Goal: Navigation & Orientation: Find specific page/section

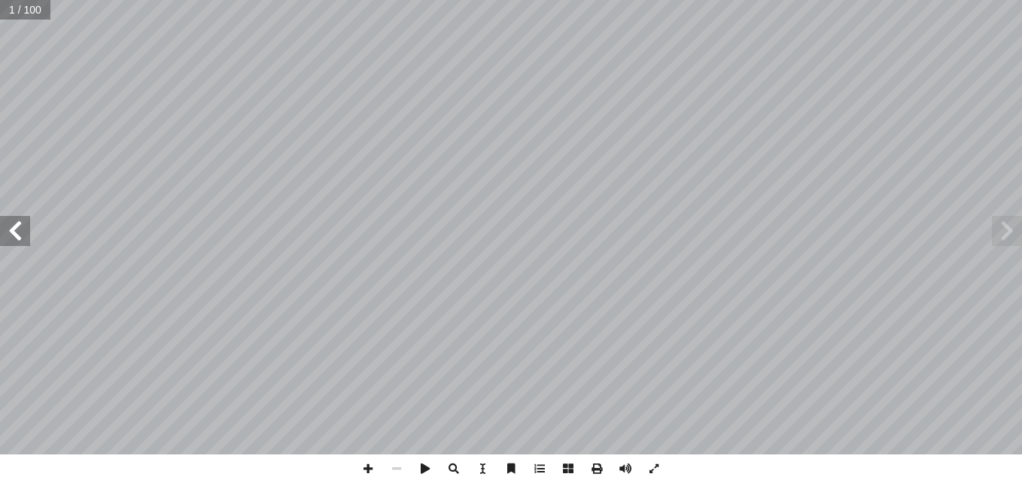
click at [2, 220] on span at bounding box center [15, 231] width 30 height 30
click at [1012, 229] on span at bounding box center [1007, 231] width 30 height 30
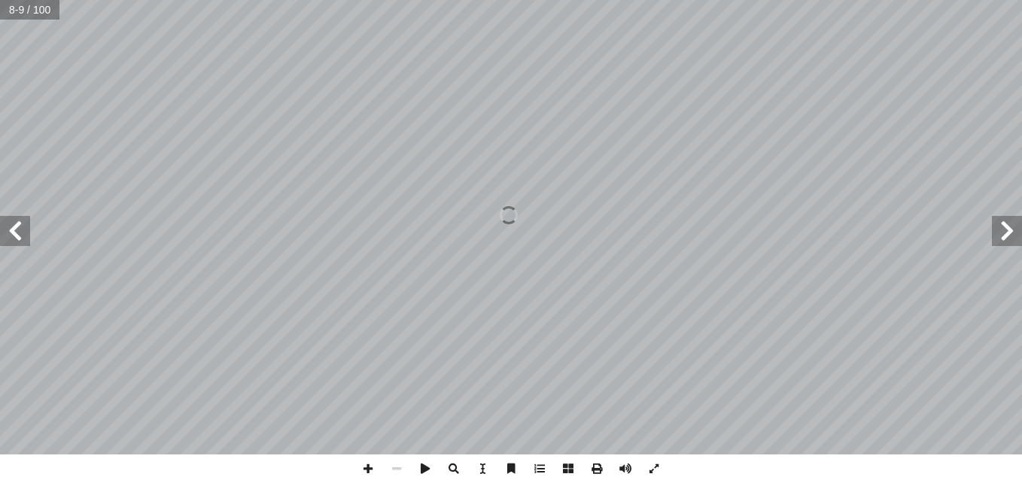
click at [1012, 229] on span at bounding box center [1007, 231] width 30 height 30
drag, startPoint x: 8, startPoint y: 226, endPoint x: 15, endPoint y: 217, distance: 11.3
click at [15, 217] on span at bounding box center [15, 231] width 30 height 30
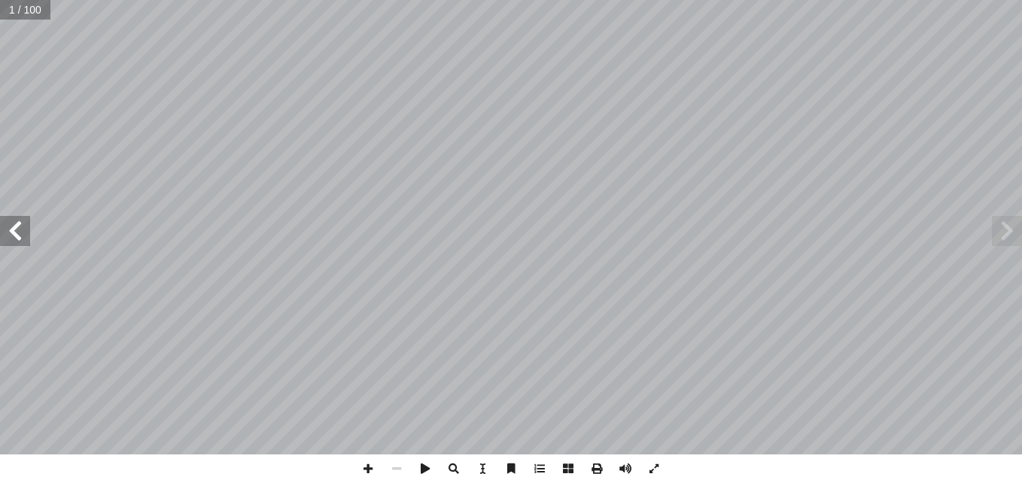
click at [15, 217] on span at bounding box center [15, 231] width 30 height 30
click at [17, 243] on span at bounding box center [15, 231] width 30 height 30
click at [1007, 229] on span at bounding box center [1007, 231] width 30 height 30
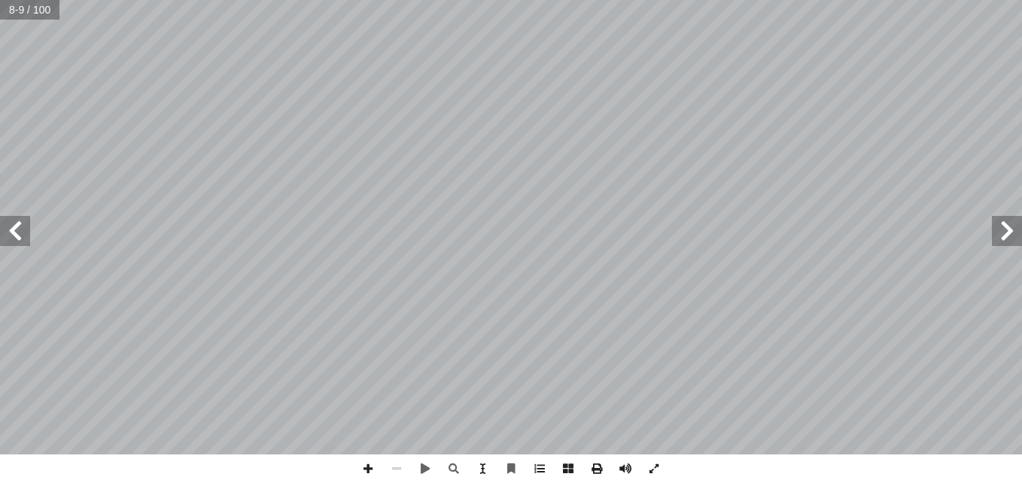
click at [9, 234] on span at bounding box center [15, 231] width 30 height 30
click at [996, 245] on span at bounding box center [1007, 231] width 30 height 30
click at [0, 230] on span at bounding box center [15, 231] width 30 height 30
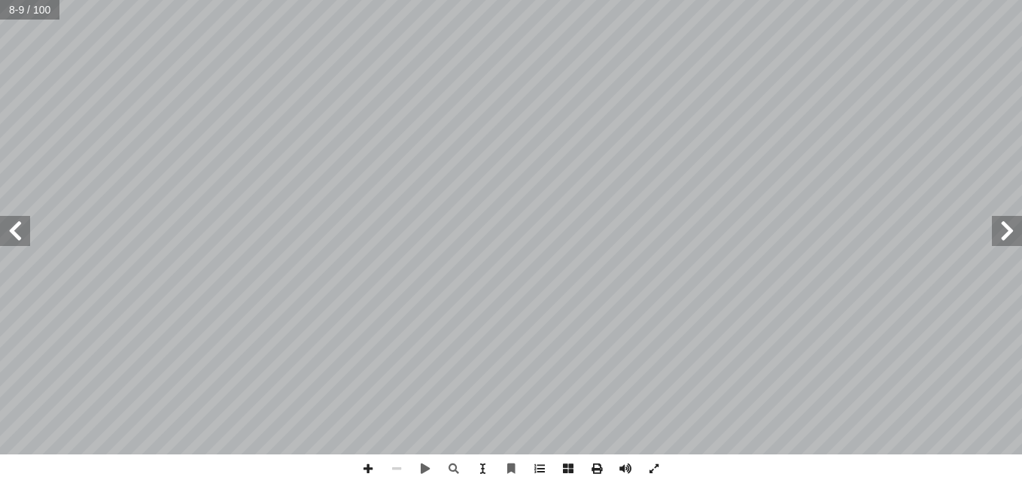
click at [0, 230] on span at bounding box center [15, 231] width 30 height 30
click at [996, 240] on span at bounding box center [1007, 231] width 30 height 30
click at [2, 240] on span at bounding box center [15, 231] width 30 height 30
